Goal: Information Seeking & Learning: Check status

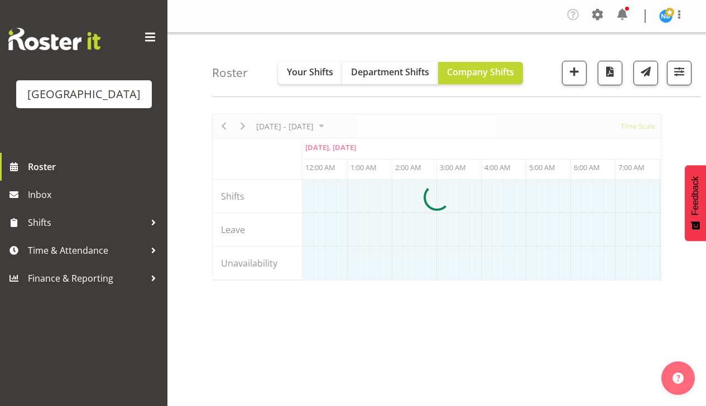
click at [643, 127] on div at bounding box center [436, 197] width 449 height 167
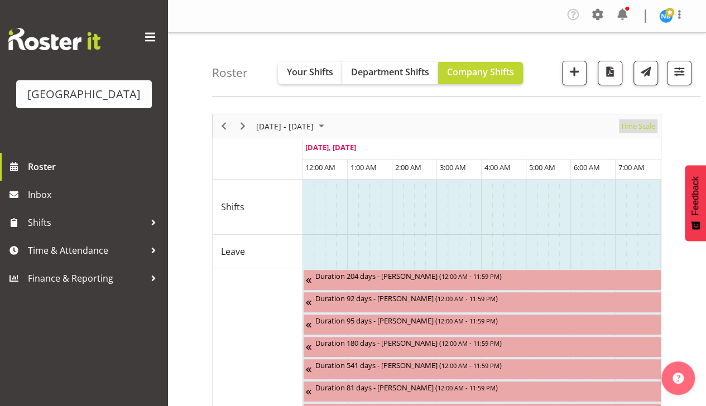
click at [632, 124] on span "Time Scale" at bounding box center [637, 126] width 37 height 14
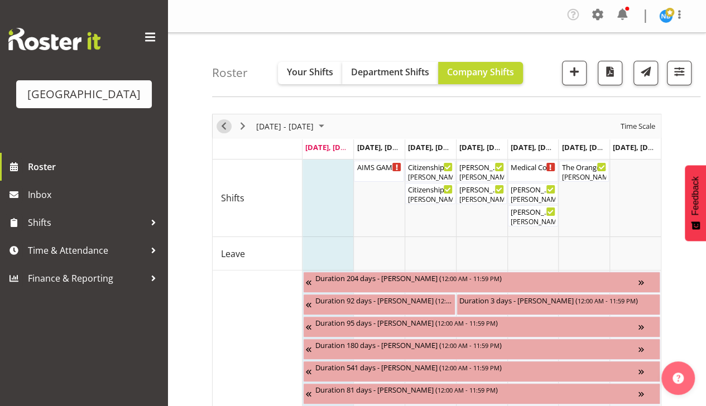
click at [223, 122] on span "Previous" at bounding box center [223, 126] width 13 height 14
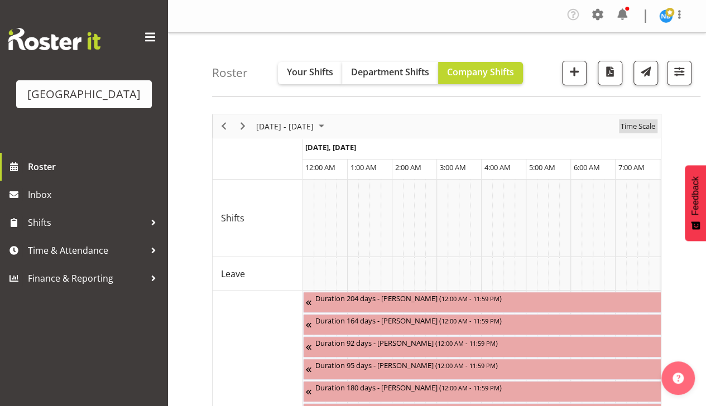
click at [638, 127] on span "Time Scale" at bounding box center [637, 126] width 37 height 14
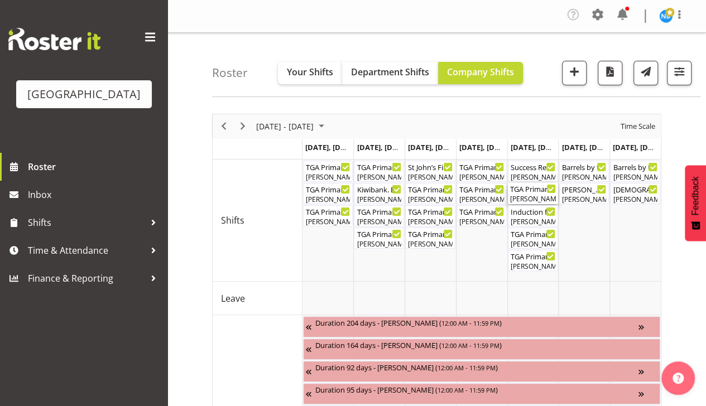
click at [536, 189] on div "TGA Primary Music Fest. Minder. [DATE] ( 12:00 PM - 02:30 PM )" at bounding box center [533, 188] width 46 height 11
click at [0, 0] on div at bounding box center [0, 0] width 0 height 0
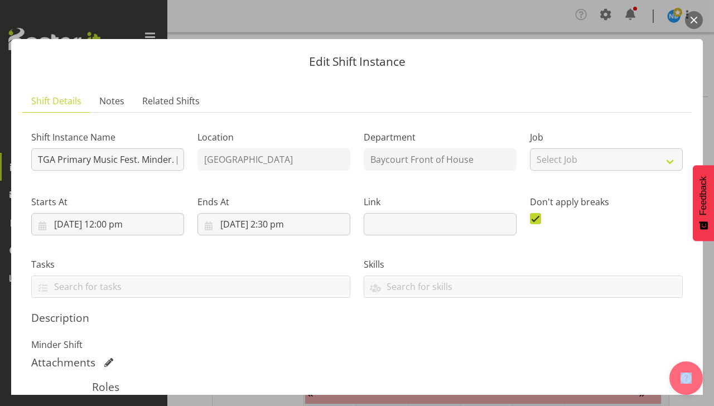
click at [696, 20] on button "button" at bounding box center [694, 20] width 18 height 18
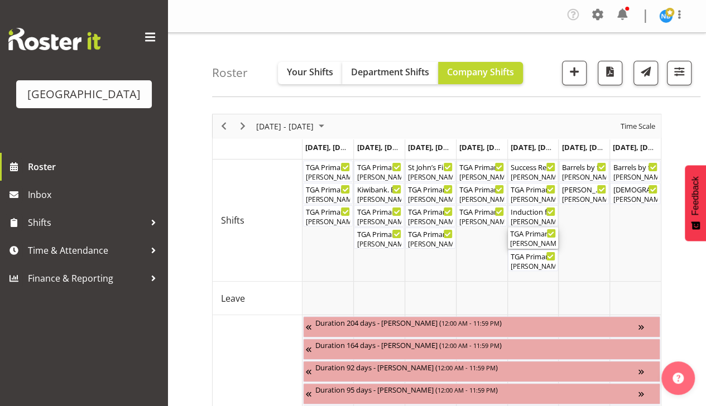
click at [535, 234] on div "TGA Primary Music Fest. Songs from Sunny Days. FOHM Shift ( 05:15 PM - 10:45 PM…" at bounding box center [533, 233] width 46 height 11
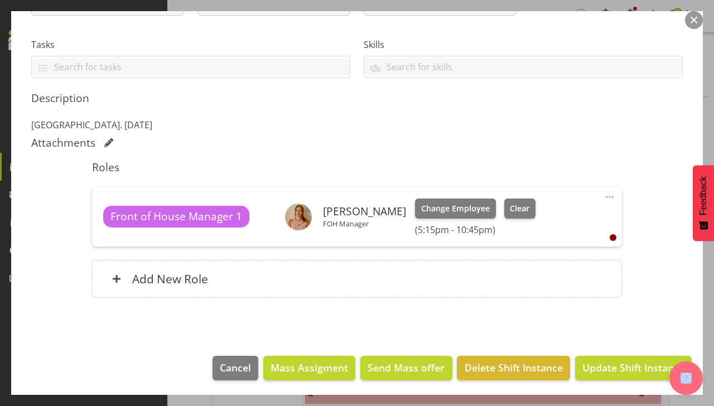
scroll to position [220, 0]
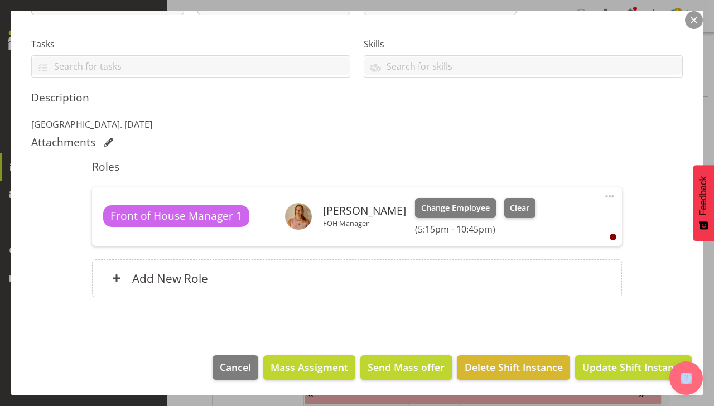
click at [696, 18] on button "button" at bounding box center [694, 20] width 18 height 18
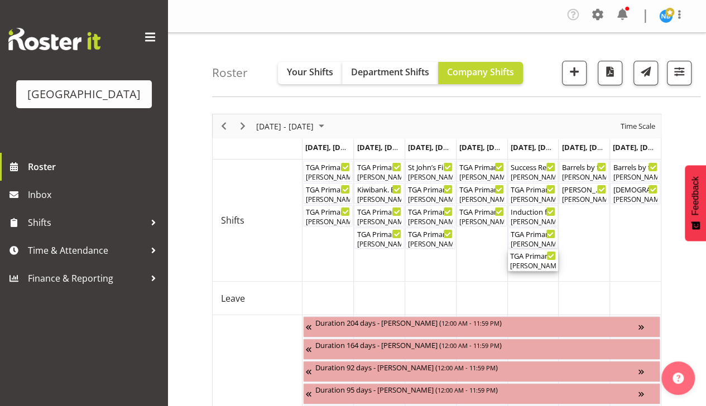
click at [538, 262] on div "[PERSON_NAME], [PERSON_NAME], [PERSON_NAME], [PERSON_NAME], [PERSON_NAME], [PER…" at bounding box center [533, 266] width 46 height 10
click at [0, 0] on div at bounding box center [0, 0] width 0 height 0
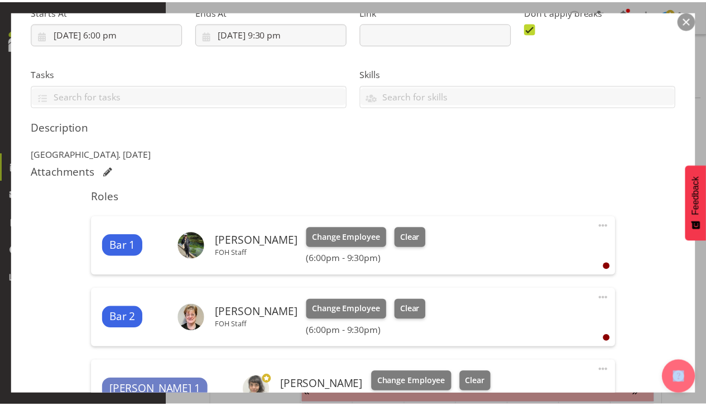
scroll to position [0, 0]
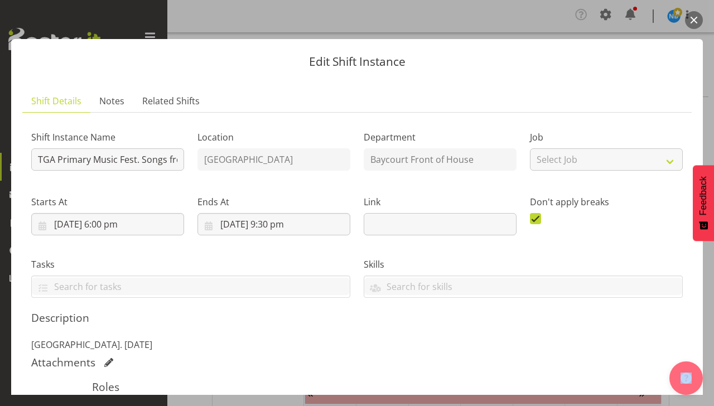
click at [695, 18] on button "button" at bounding box center [694, 20] width 18 height 18
